Goal: Task Accomplishment & Management: Manage account settings

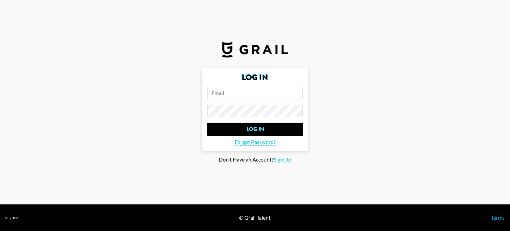
click at [256, 93] on input "email" at bounding box center [255, 93] width 96 height 13
type input "[PERSON_NAME][EMAIL_ADDRESS][PERSON_NAME][DOMAIN_NAME]"
click at [207, 123] on input "Log In" at bounding box center [255, 129] width 96 height 13
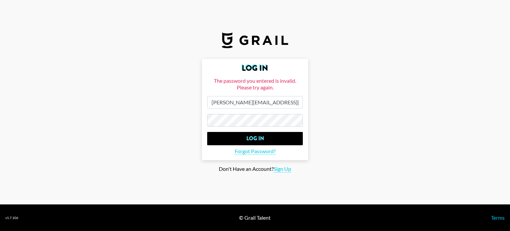
click at [207, 132] on input "Log In" at bounding box center [255, 138] width 96 height 13
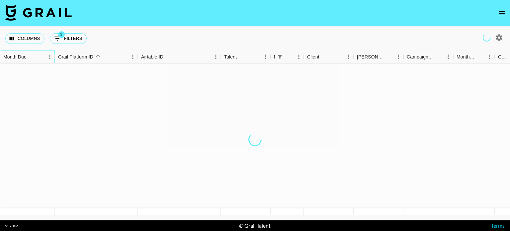
click at [27, 53] on div "Month Due" at bounding box center [31, 56] width 9 height 9
click at [26, 37] on button "Columns" at bounding box center [24, 38] width 39 height 11
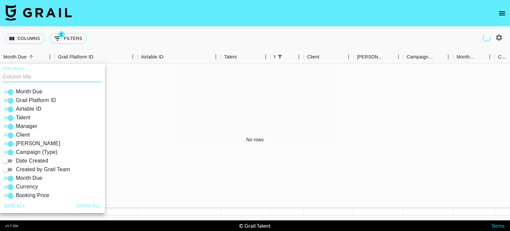
click at [33, 14] on img at bounding box center [38, 13] width 66 height 16
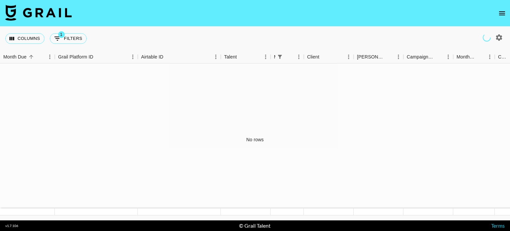
click at [44, 18] on img at bounding box center [38, 13] width 66 height 16
click at [35, 39] on button "Columns" at bounding box center [24, 38] width 39 height 11
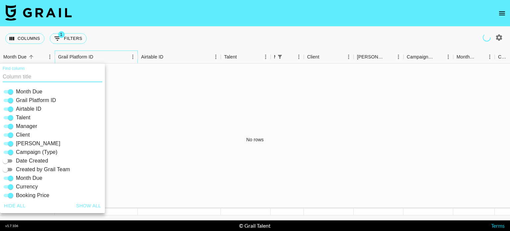
click at [69, 59] on div "Grail Platform ID" at bounding box center [75, 57] width 35 height 13
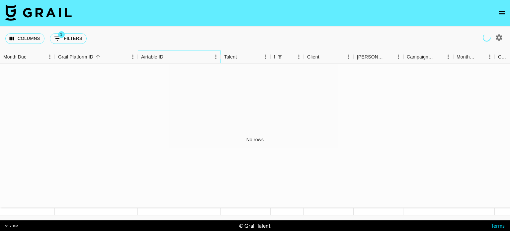
click at [162, 57] on div "Airtable ID" at bounding box center [152, 57] width 22 height 13
click at [498, 14] on button "open drawer" at bounding box center [502, 13] width 13 height 13
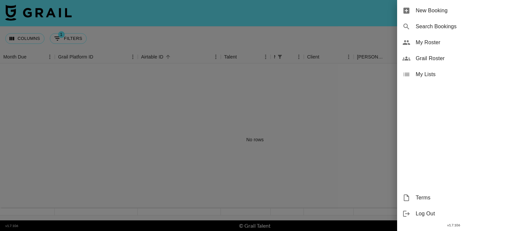
click at [433, 59] on span "Grail Roster" at bounding box center [460, 58] width 89 height 8
